Goal: Task Accomplishment & Management: Complete application form

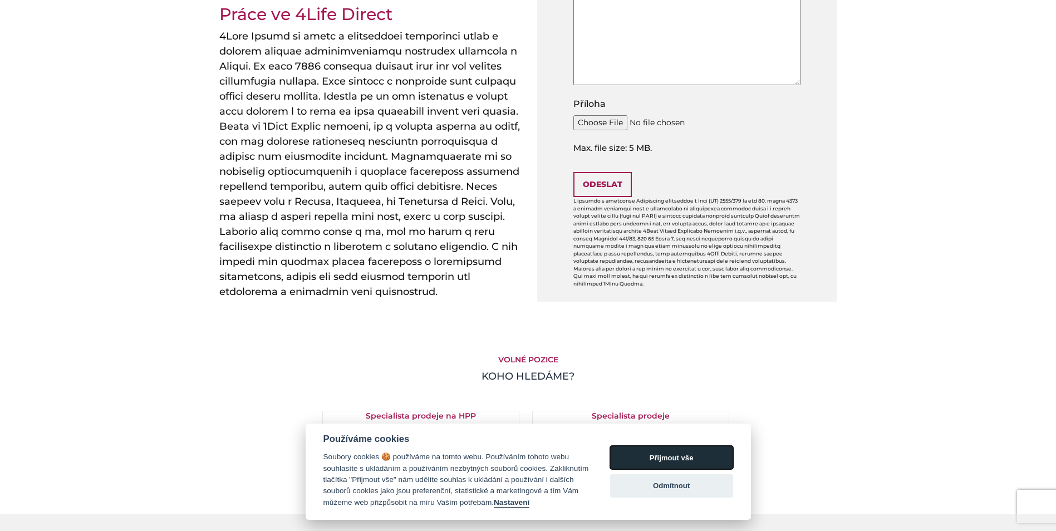
click at [670, 453] on button "Přijmout vše" at bounding box center [671, 457] width 123 height 23
checkbox input "true"
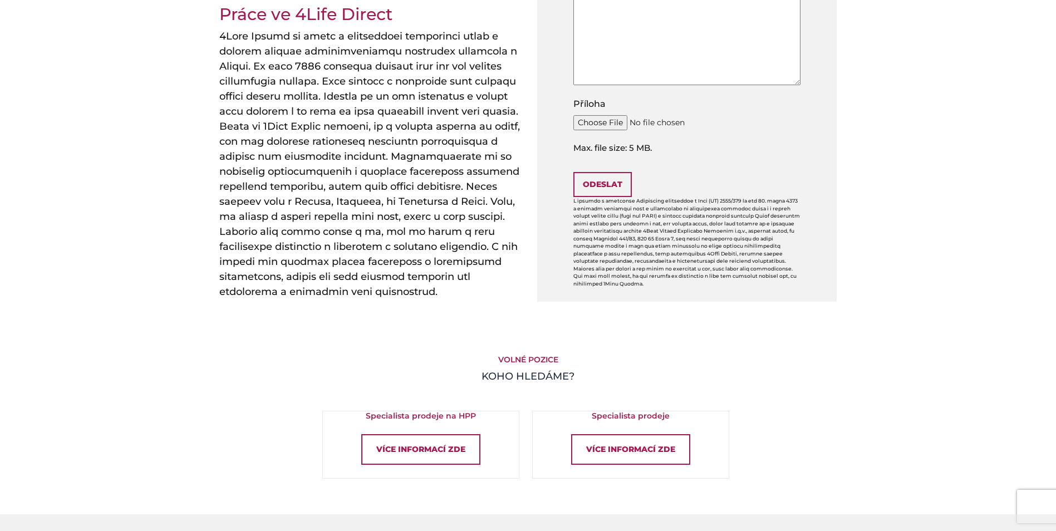
scroll to position [557, 0]
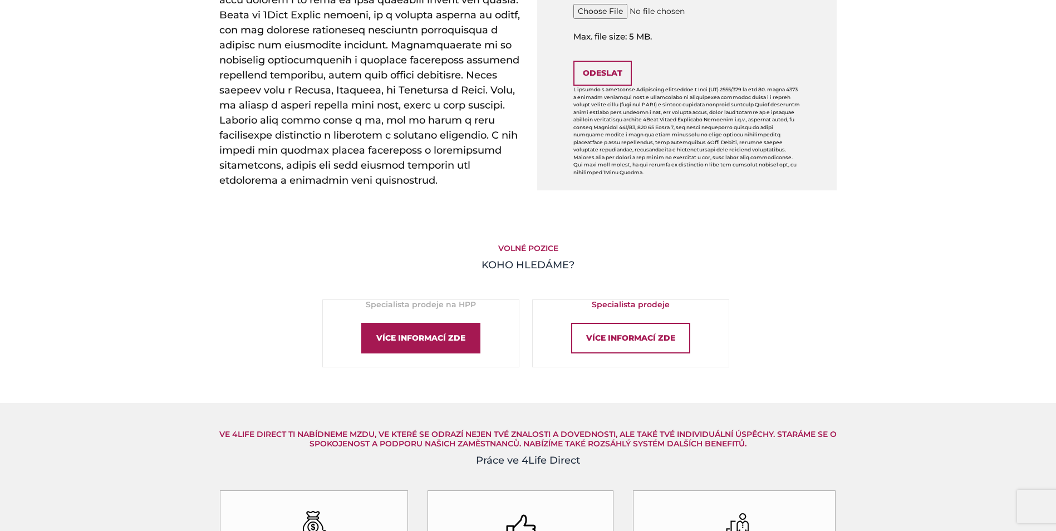
click at [457, 340] on div "Více informací zde" at bounding box center [420, 338] width 119 height 31
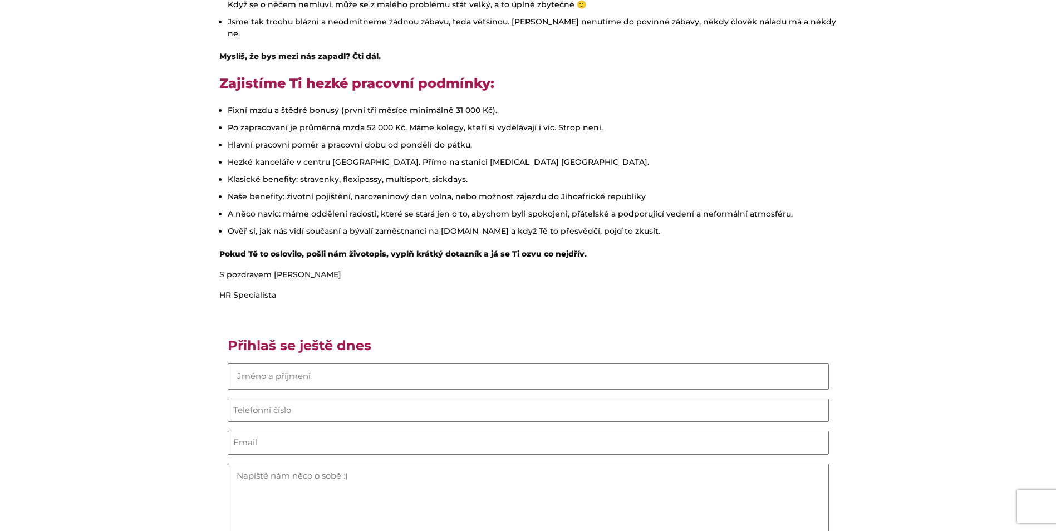
scroll to position [612, 0]
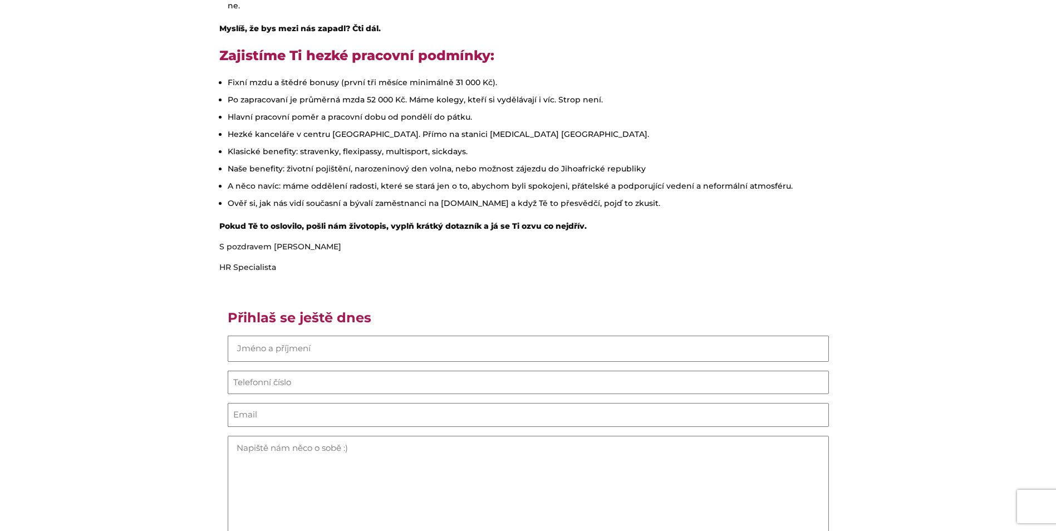
click at [405, 336] on input "Jméno (Required)" at bounding box center [528, 349] width 601 height 26
type input "Tomáš Voříšek"
click at [347, 371] on input "Telefonní číslo (Required)" at bounding box center [528, 383] width 601 height 24
type input "730659154"
click at [327, 403] on input "Email (Required)" at bounding box center [528, 415] width 601 height 24
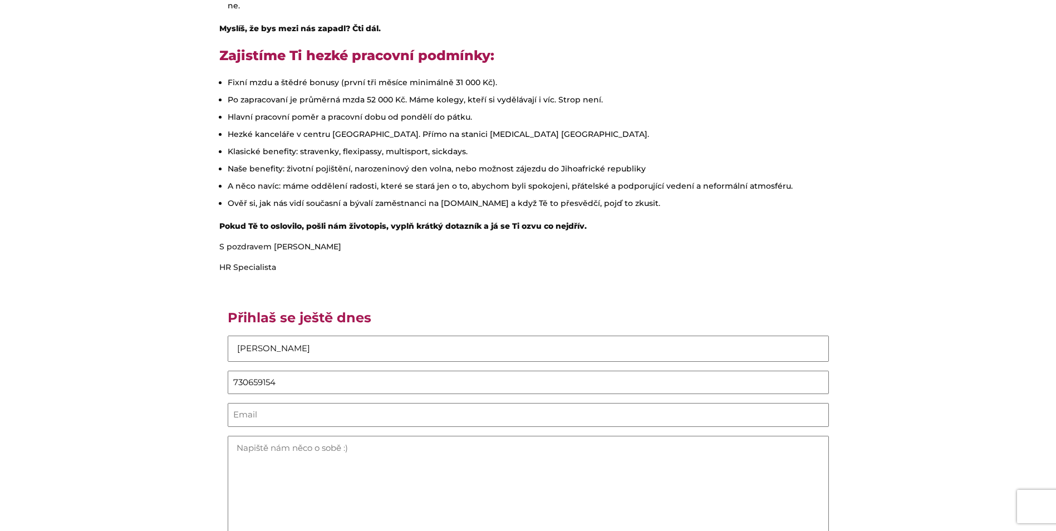
type input "tom.vorisek007@gmail.com"
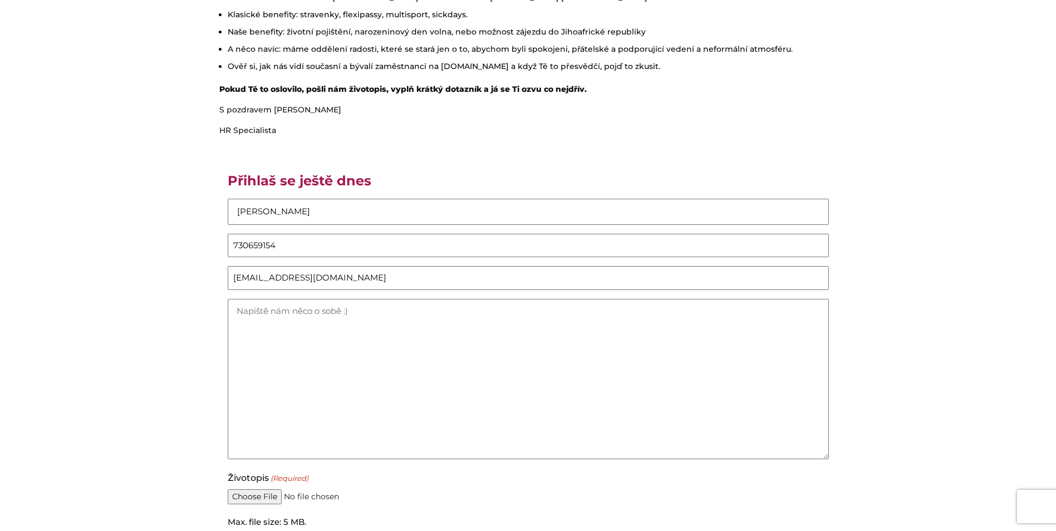
scroll to position [891, 0]
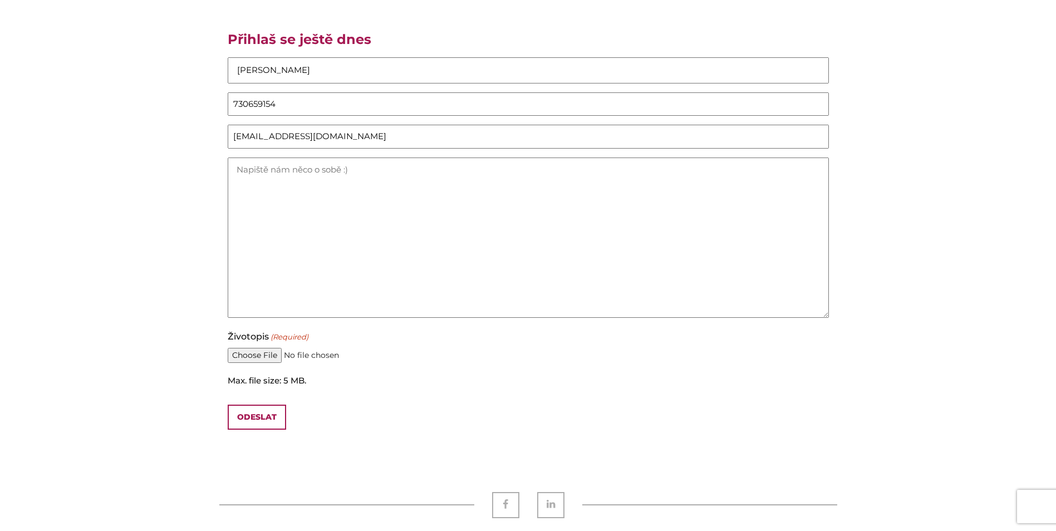
click at [253, 348] on input "Životopis (Required)" at bounding box center [528, 355] width 601 height 15
type input "C:\fakepath\TomášVoříšek.CV.pdf"
click at [262, 405] on input "Odeslat" at bounding box center [257, 417] width 58 height 25
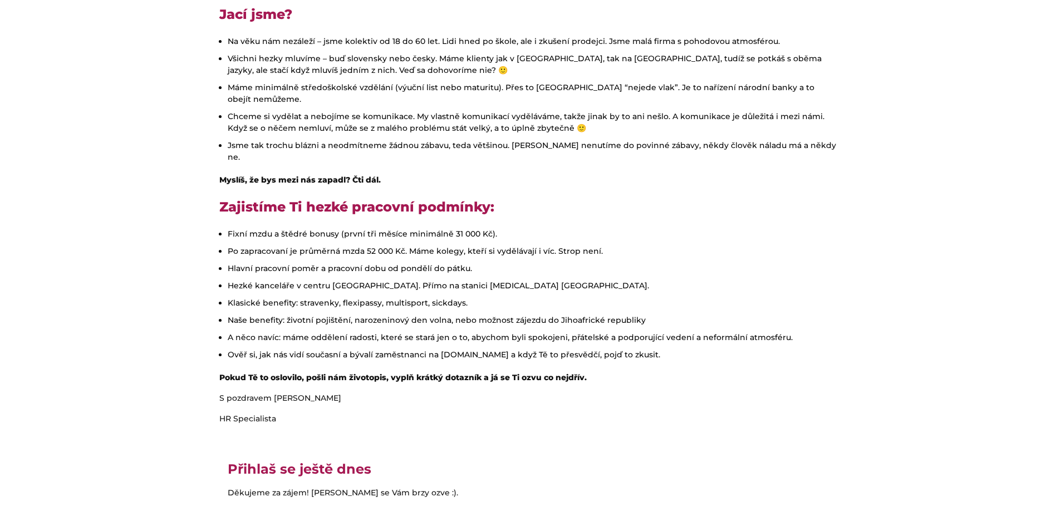
scroll to position [352, 0]
